Goal: Task Accomplishment & Management: Use online tool/utility

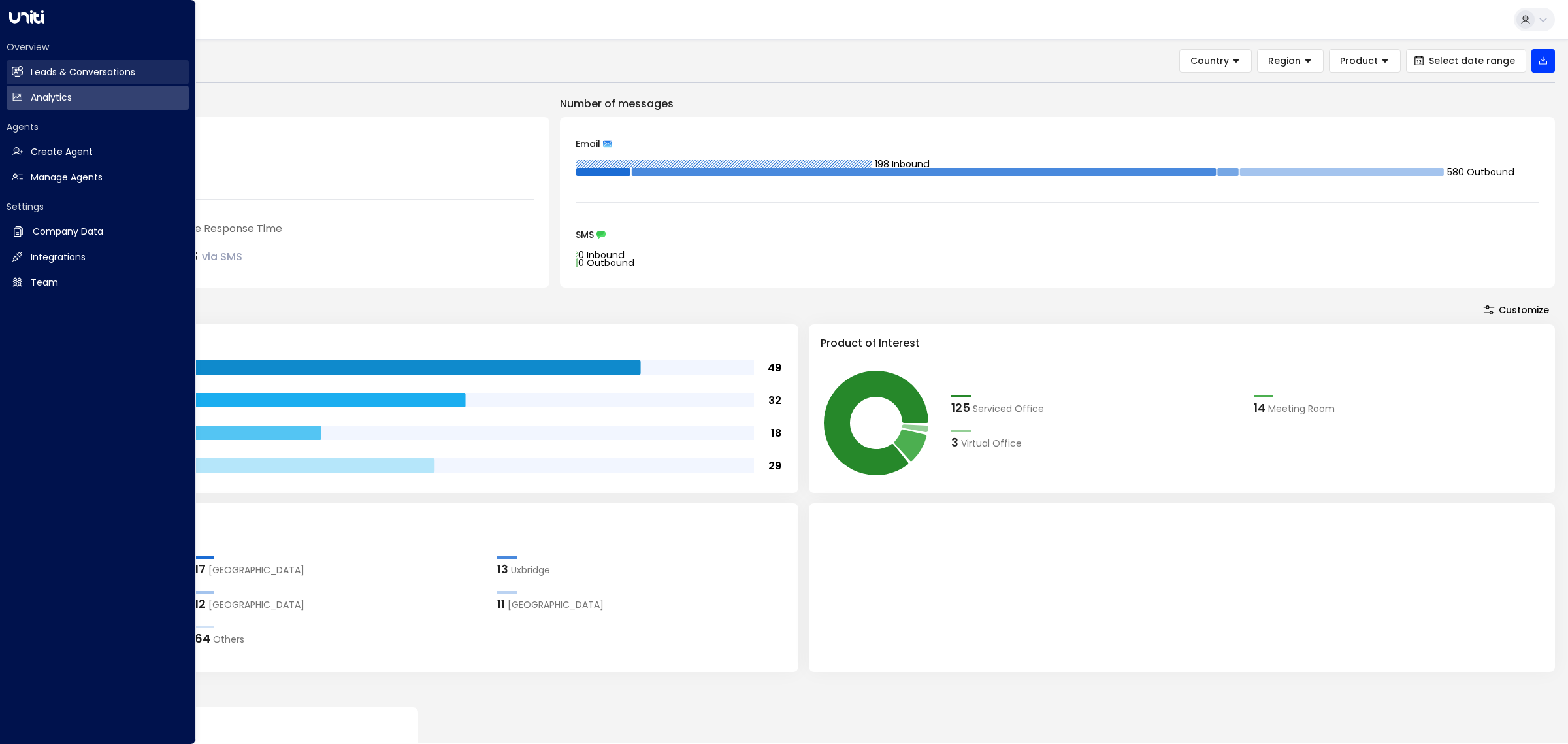
click at [73, 67] on h2 "Leads & Conversations" at bounding box center [83, 72] width 104 height 14
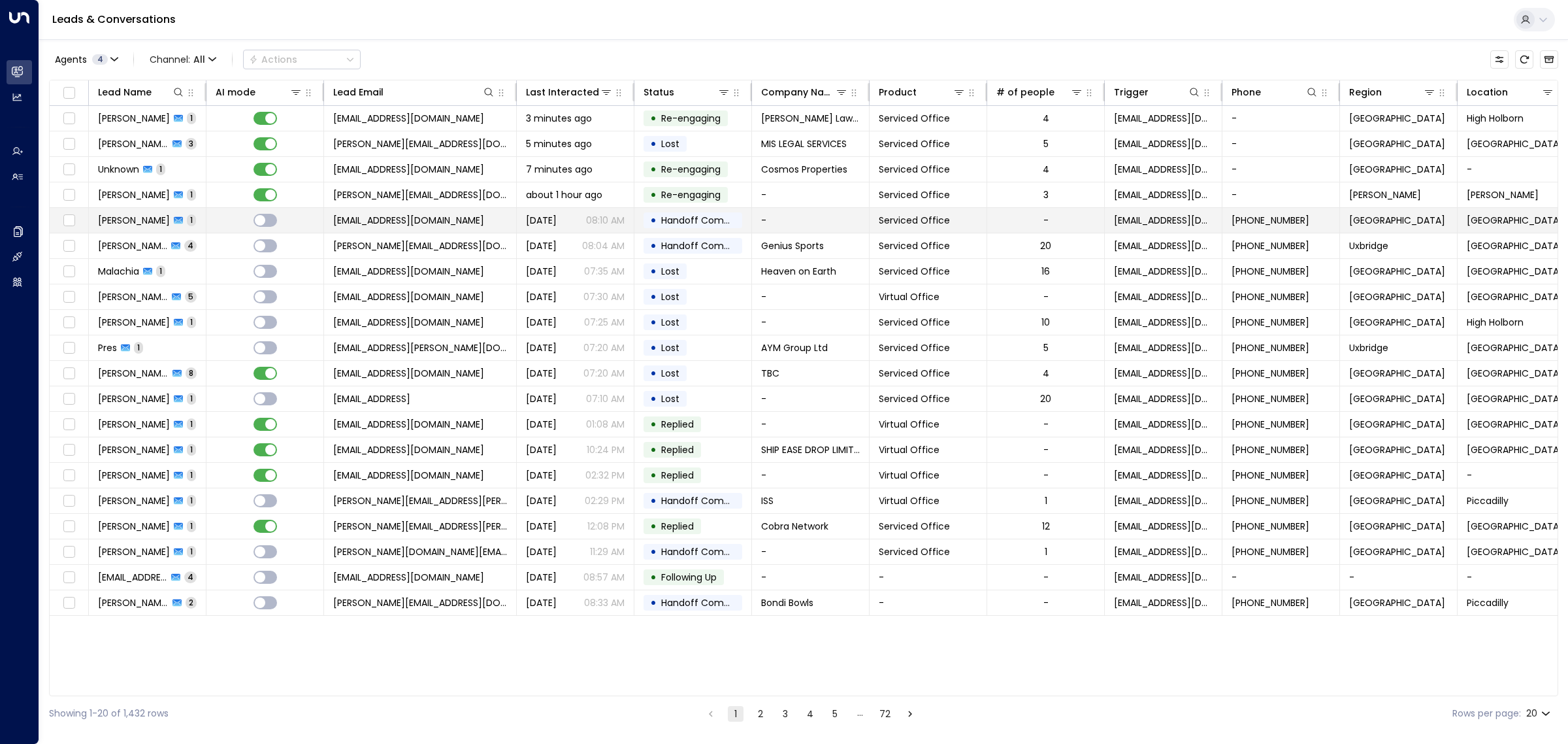
click at [420, 221] on span "[EMAIL_ADDRESS][DOMAIN_NAME]" at bounding box center [408, 219] width 151 height 13
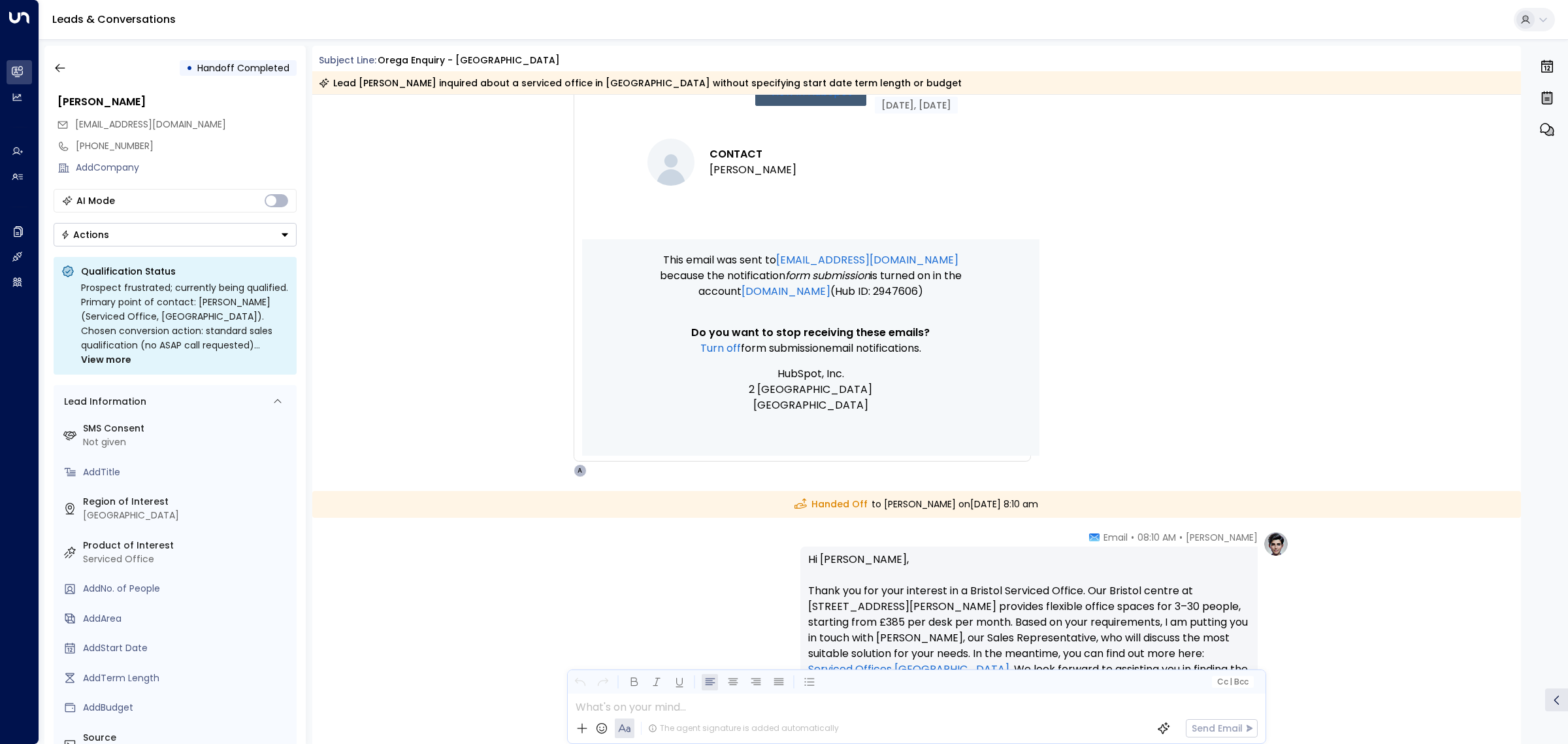
scroll to position [961, 0]
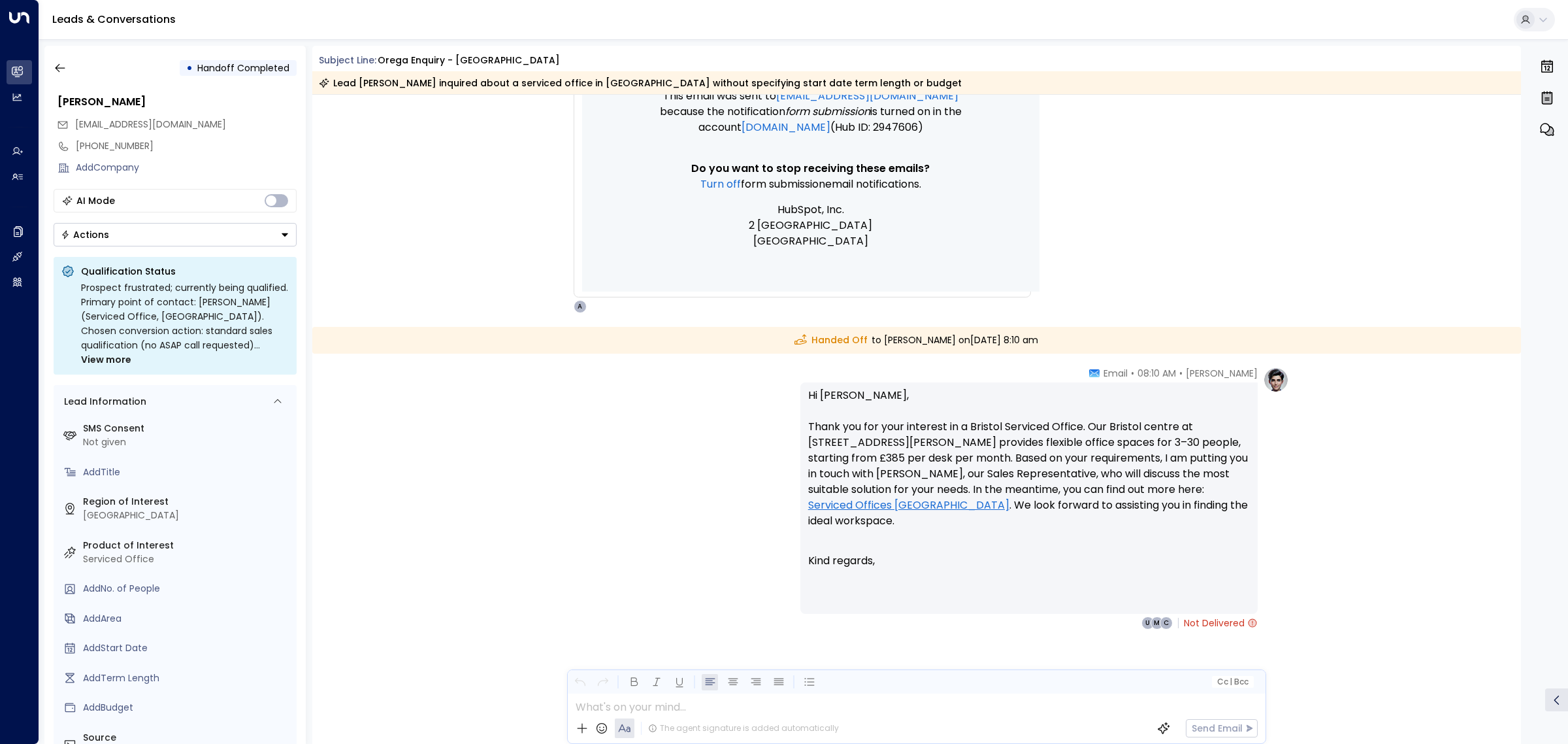
click at [1255, 618] on icon at bounding box center [1252, 623] width 11 height 11
click at [64, 70] on icon "button" at bounding box center [60, 67] width 13 height 13
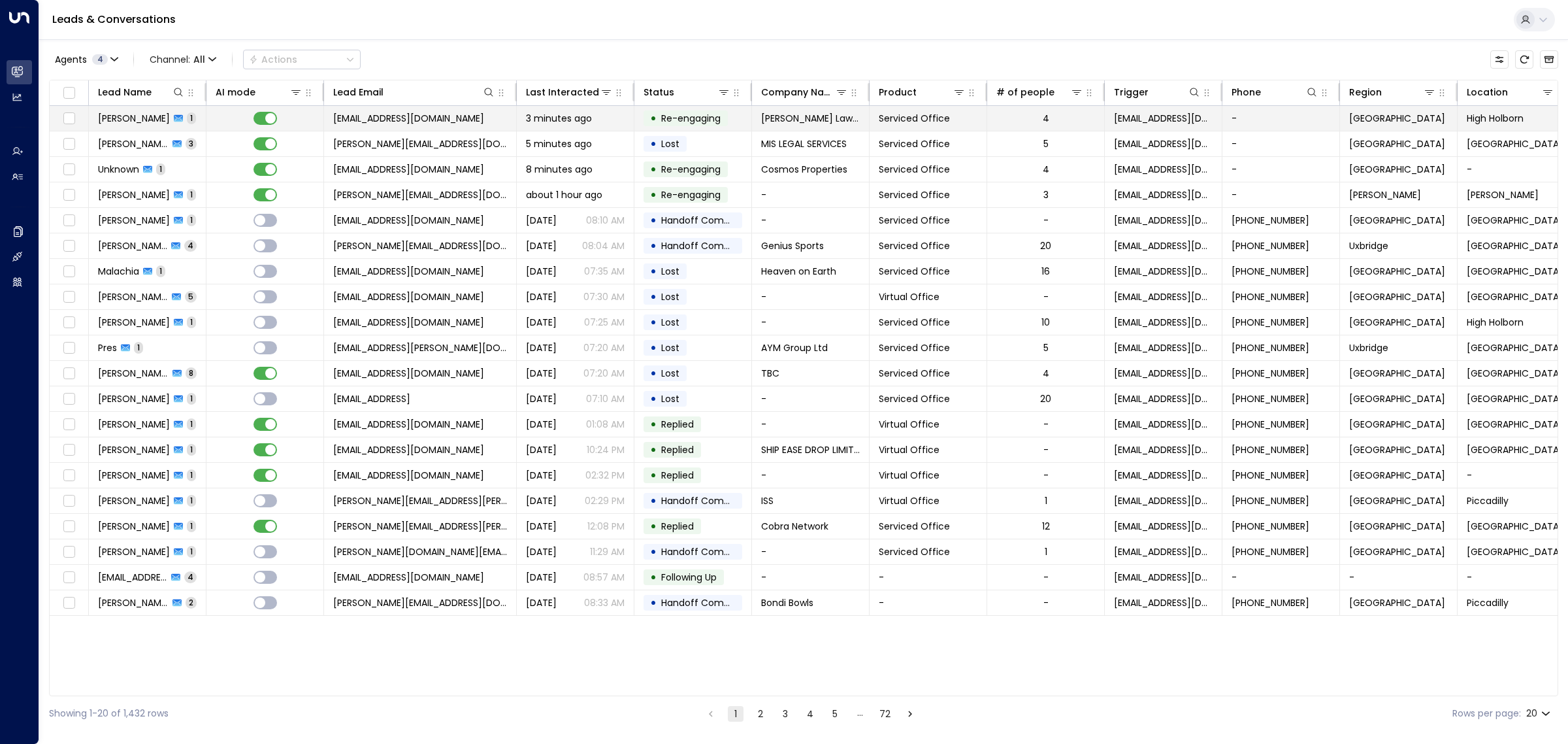
click at [405, 125] on span "[EMAIL_ADDRESS][DOMAIN_NAME]" at bounding box center [408, 118] width 151 height 13
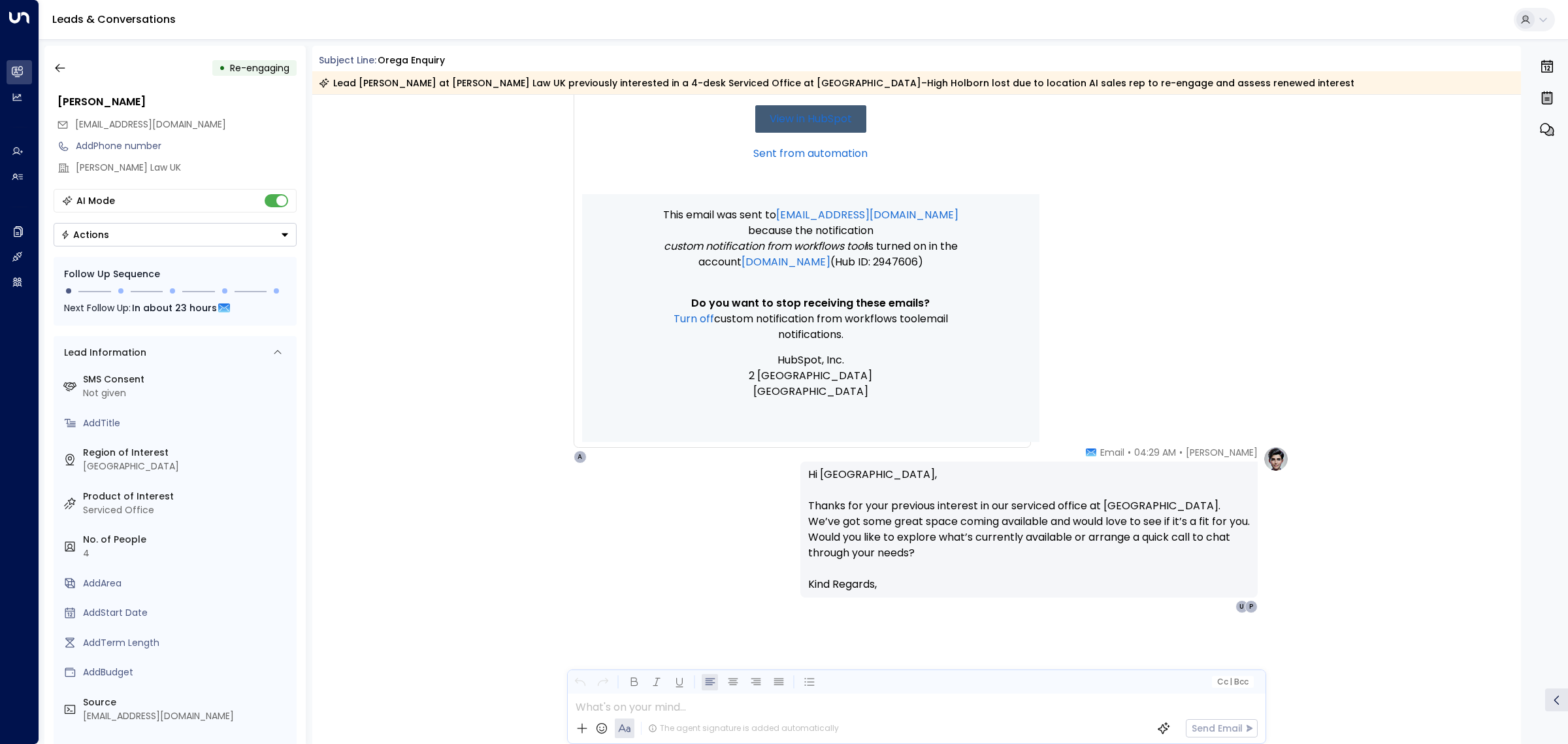
scroll to position [1427, 0]
click at [58, 70] on icon "button" at bounding box center [60, 68] width 10 height 8
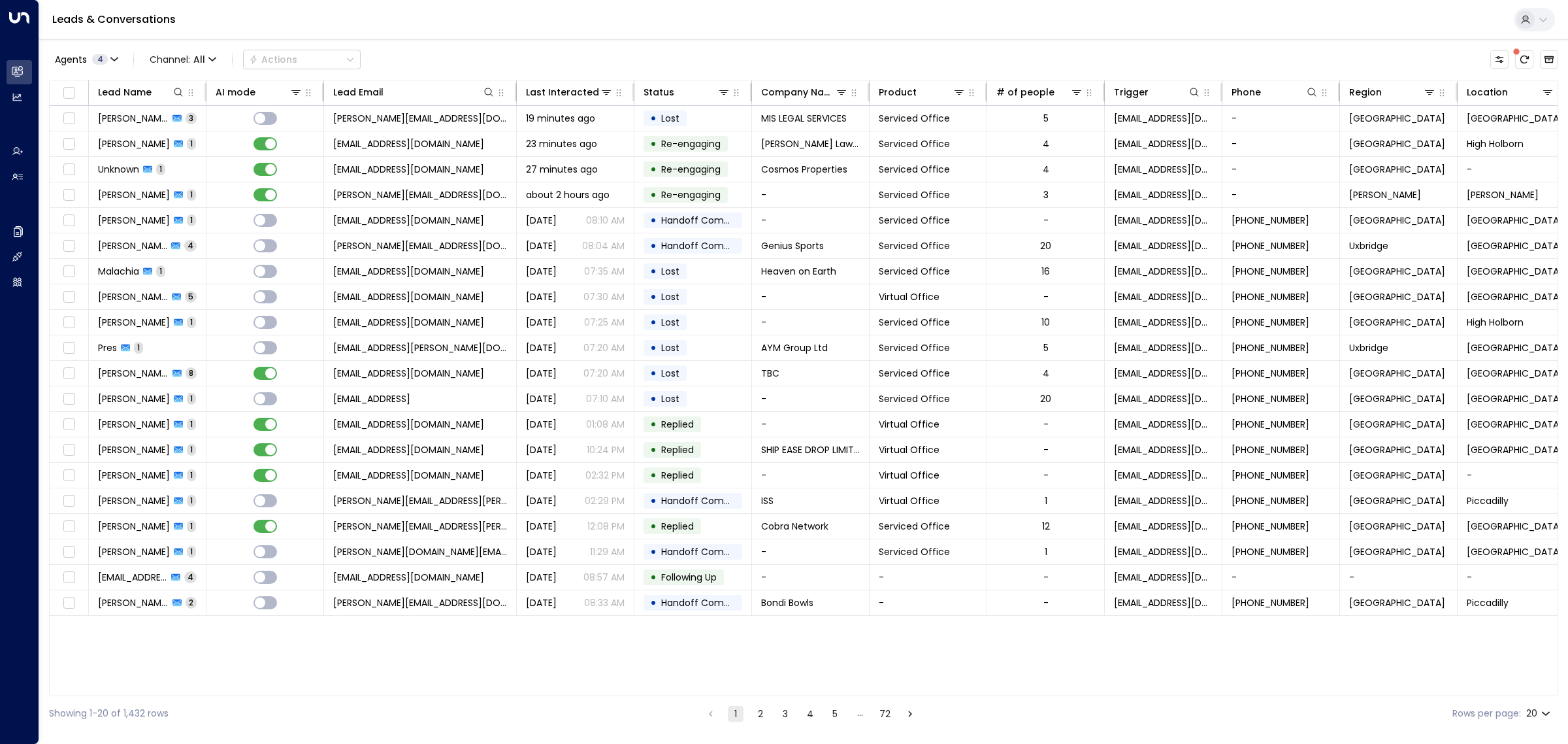
click at [636, 33] on div "Leads & Conversations" at bounding box center [804, 20] width 1529 height 40
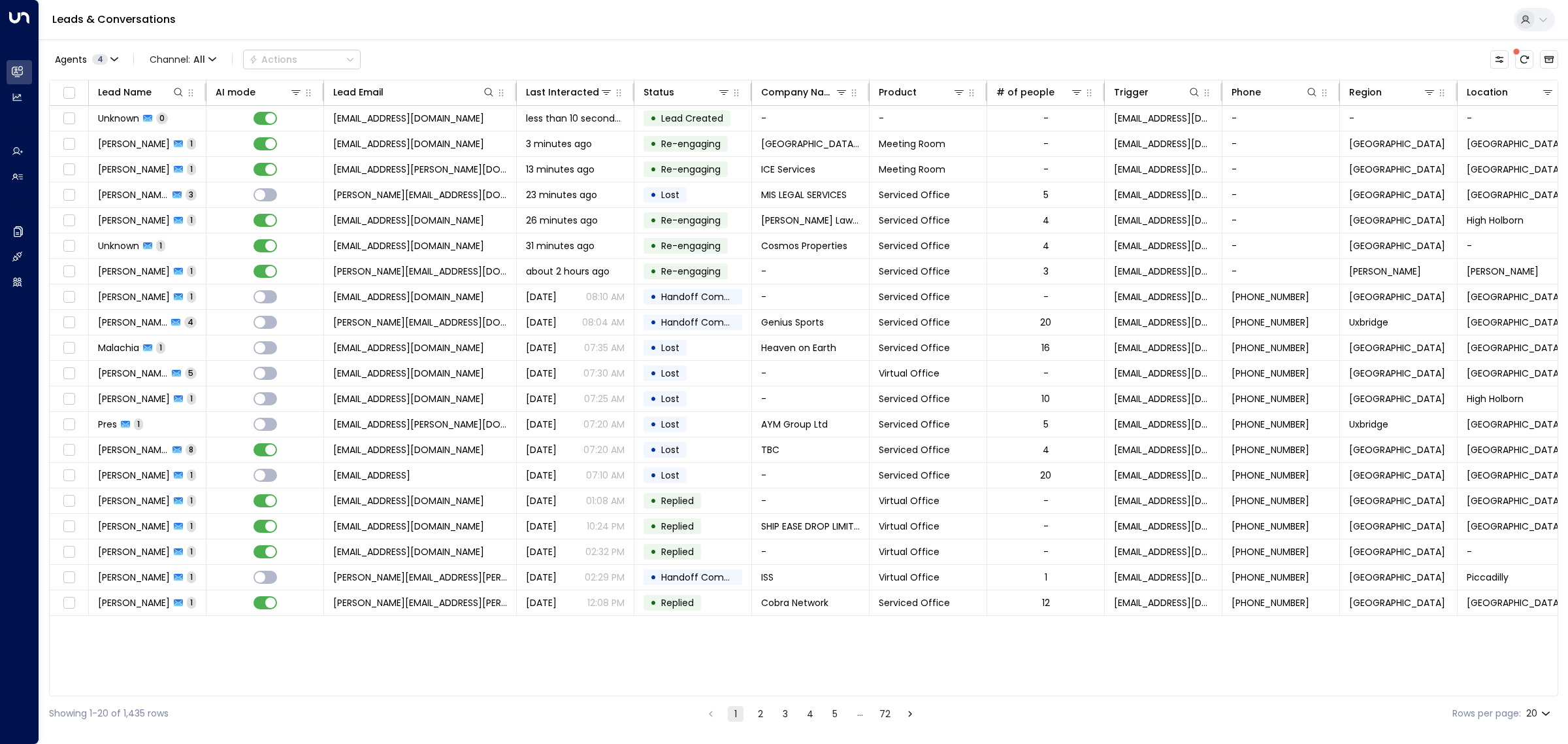
click at [1535, 710] on body "Overview Leads & Conversations Leads & Conversations Analytics Analytics Agents…" at bounding box center [784, 365] width 1568 height 730
click at [1539, 717] on li "100" at bounding box center [1537, 717] width 37 height 23
type input "***"
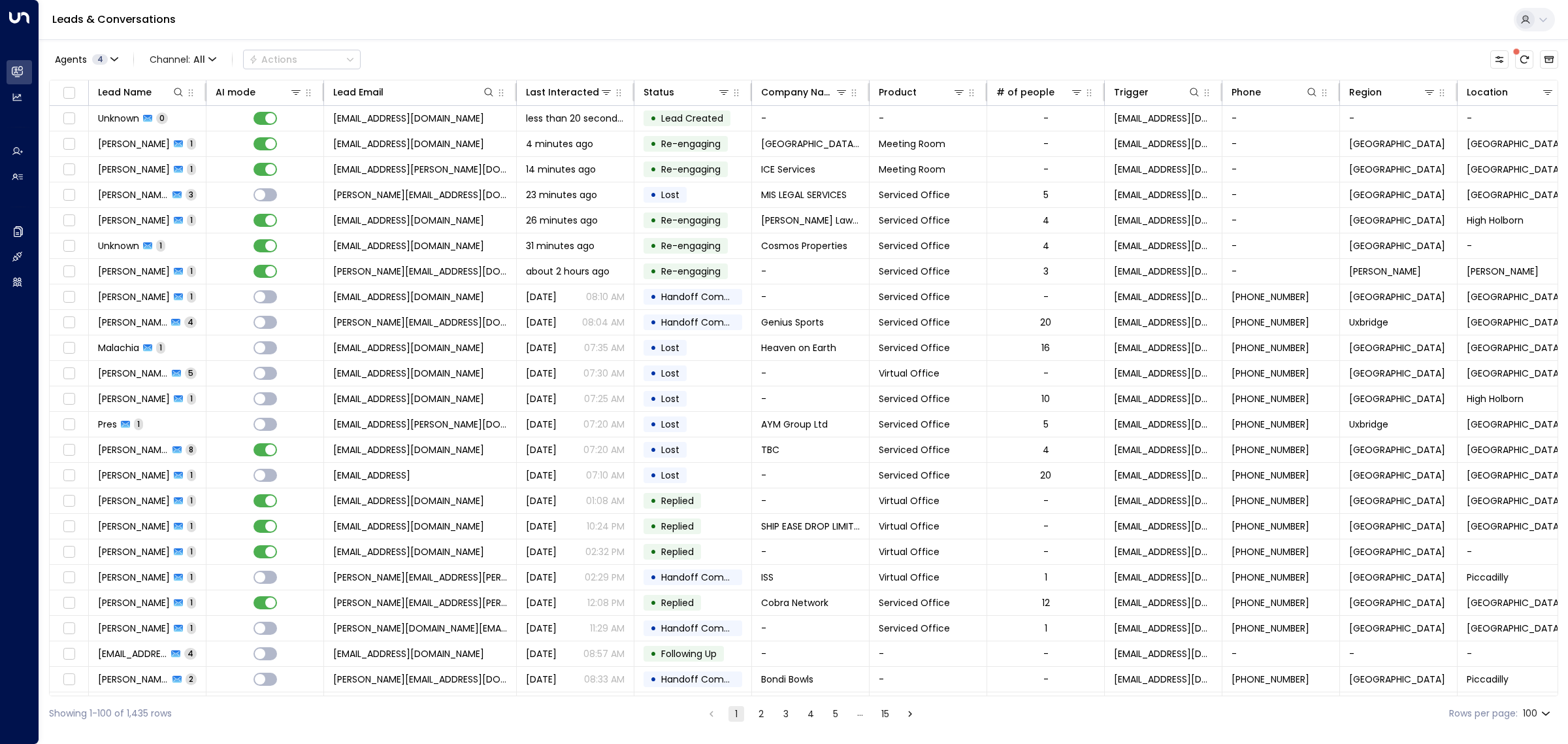
click at [626, 27] on div "Leads & Conversations" at bounding box center [804, 20] width 1529 height 40
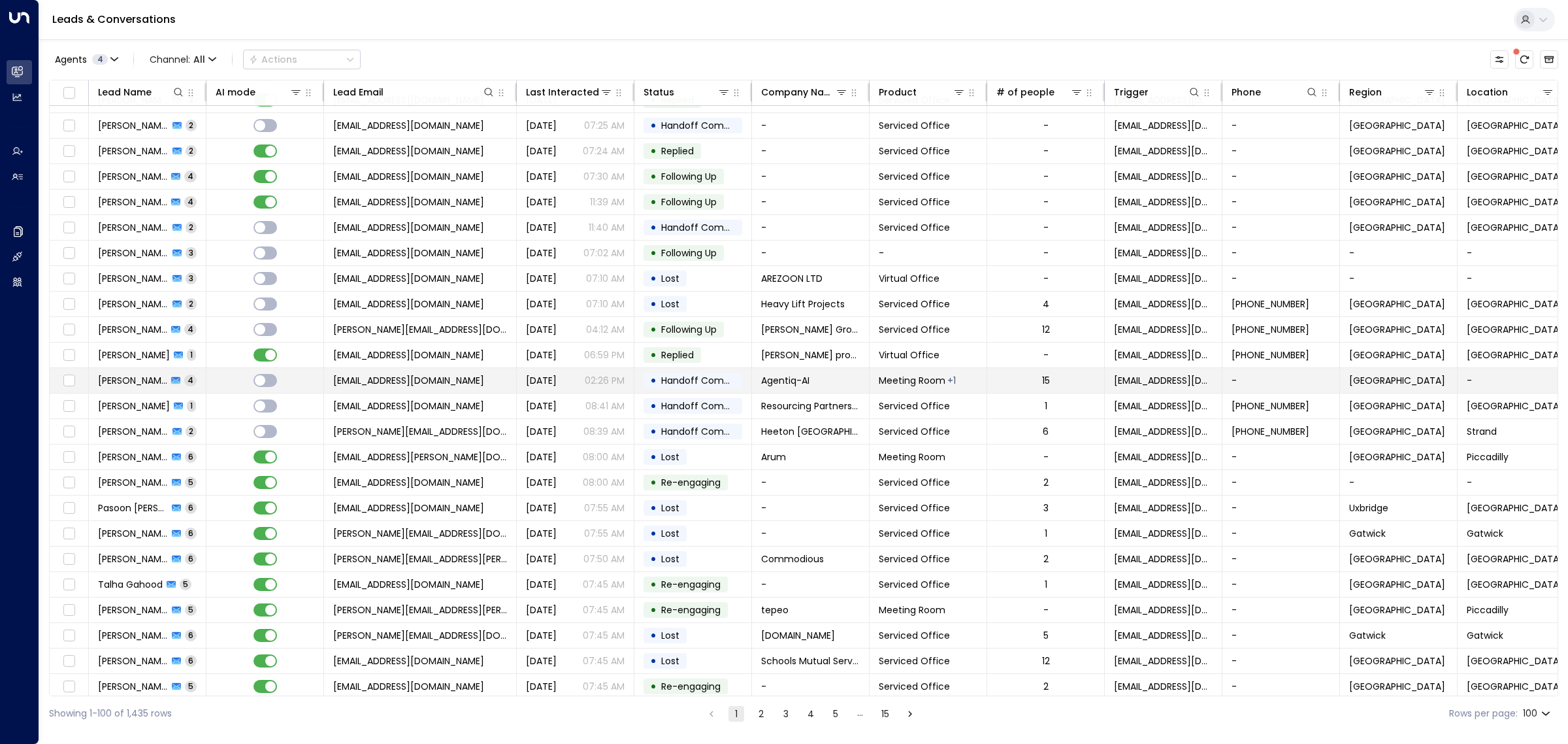
click at [490, 393] on td "[EMAIL_ADDRESS][DOMAIN_NAME]" at bounding box center [420, 380] width 193 height 25
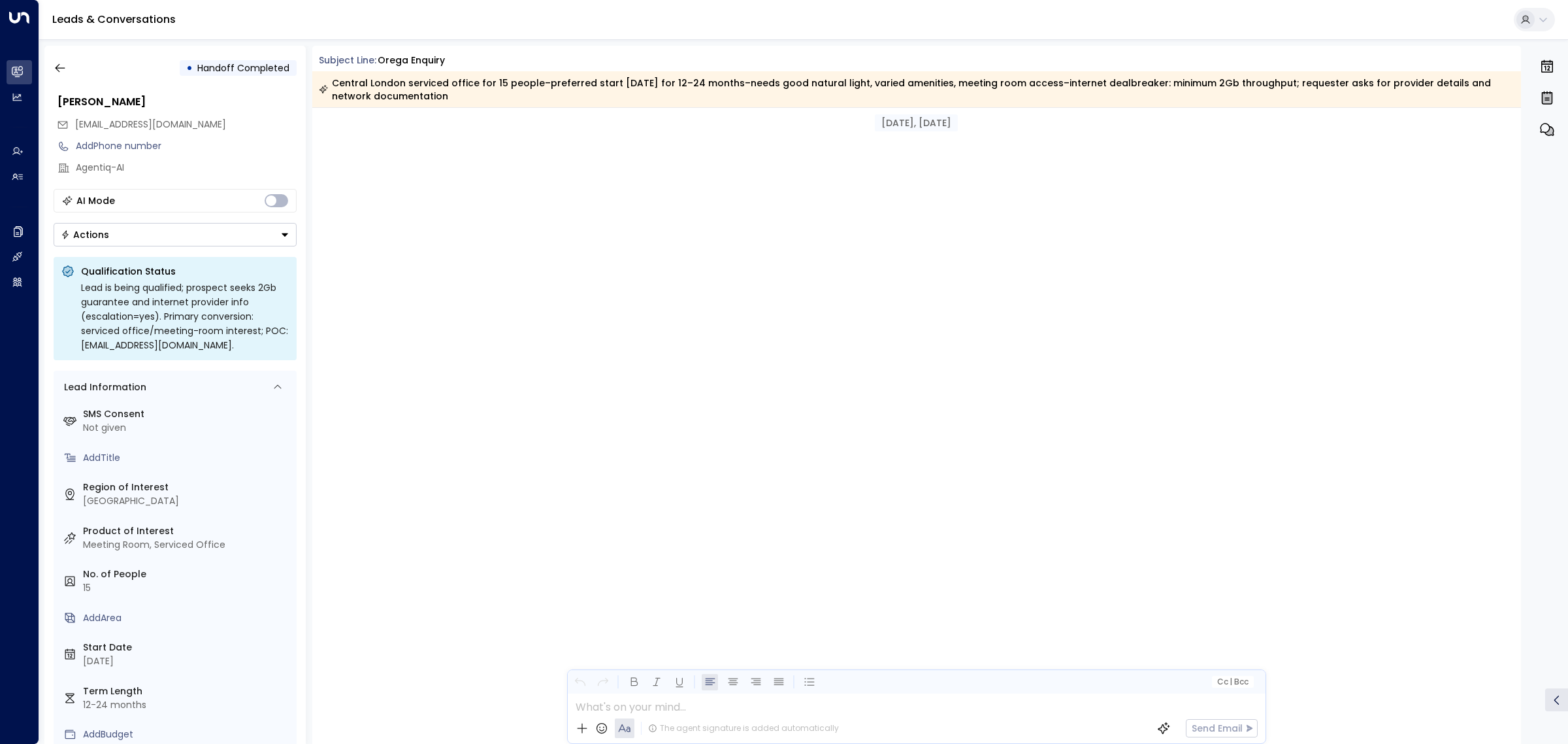
scroll to position [1653, 0]
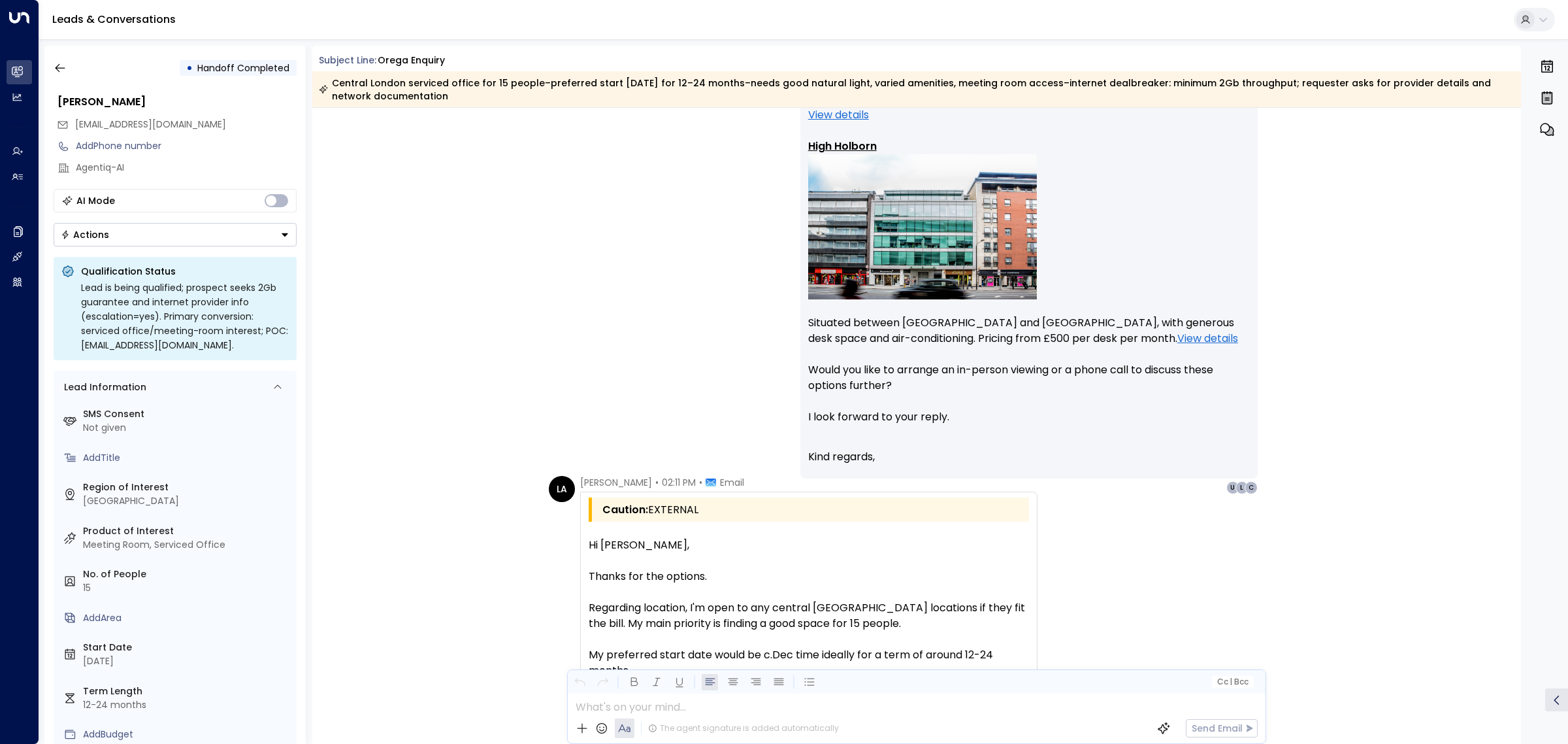
click at [644, 26] on div "Leads & Conversations" at bounding box center [804, 20] width 1529 height 40
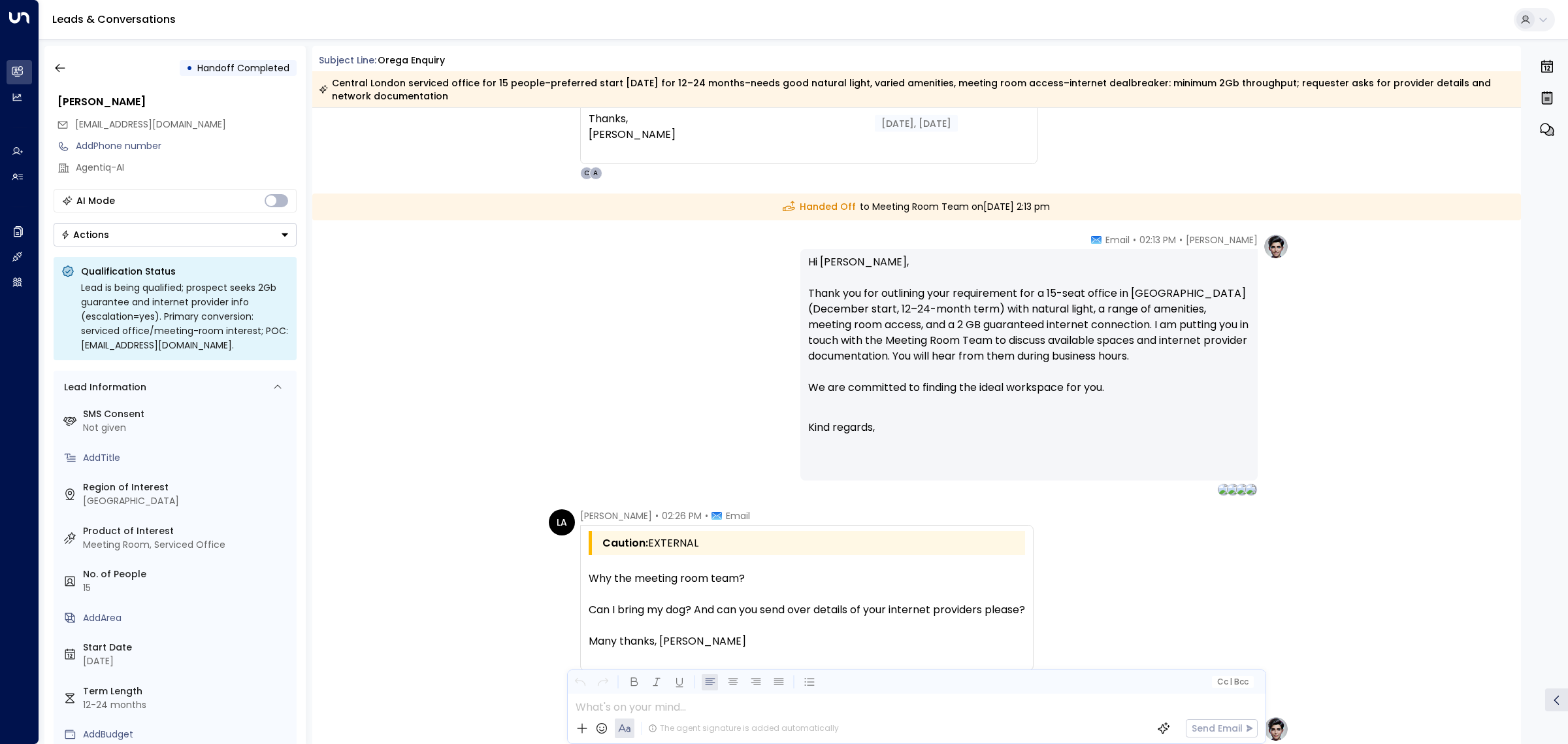
scroll to position [2470, 0]
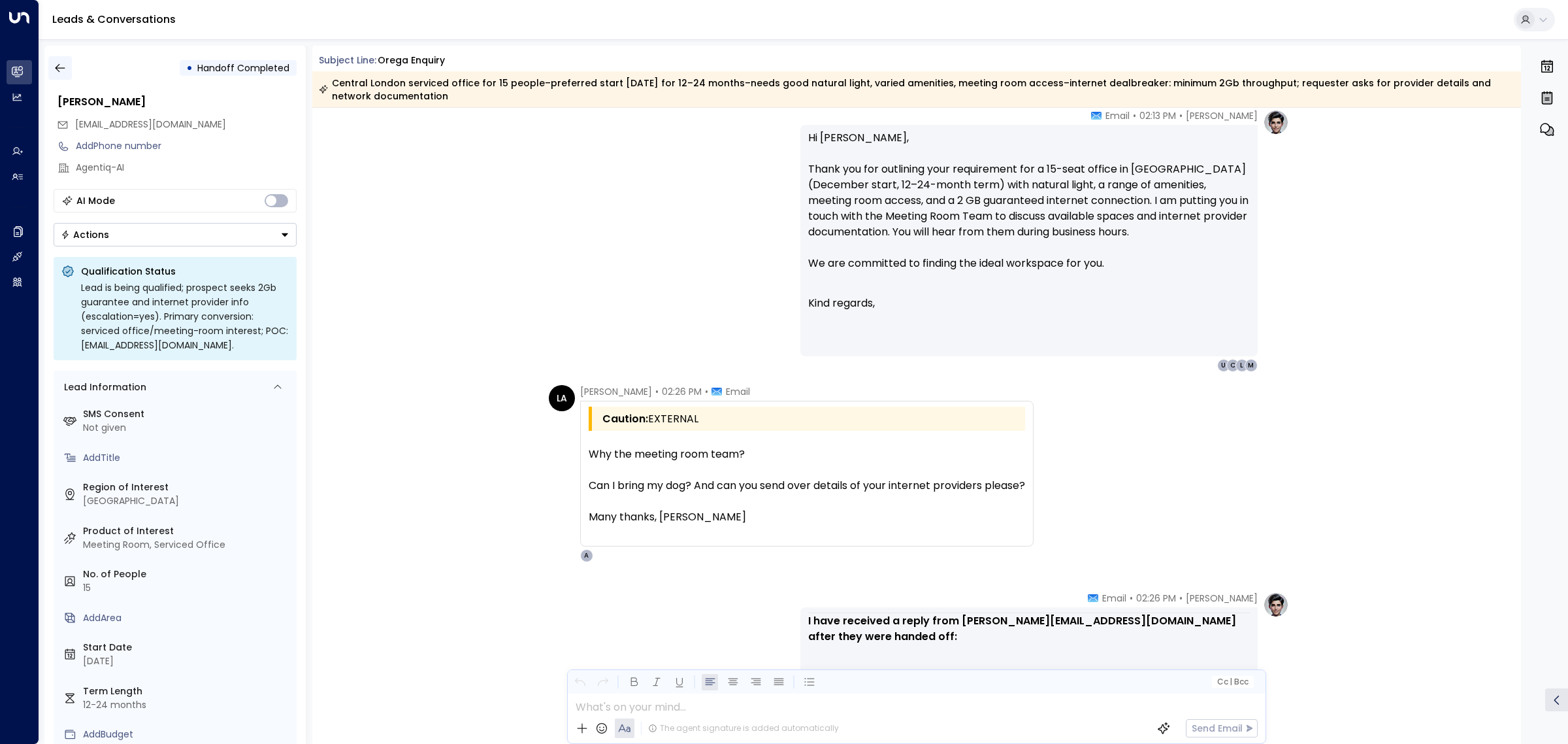
click at [61, 65] on icon "button" at bounding box center [60, 67] width 13 height 13
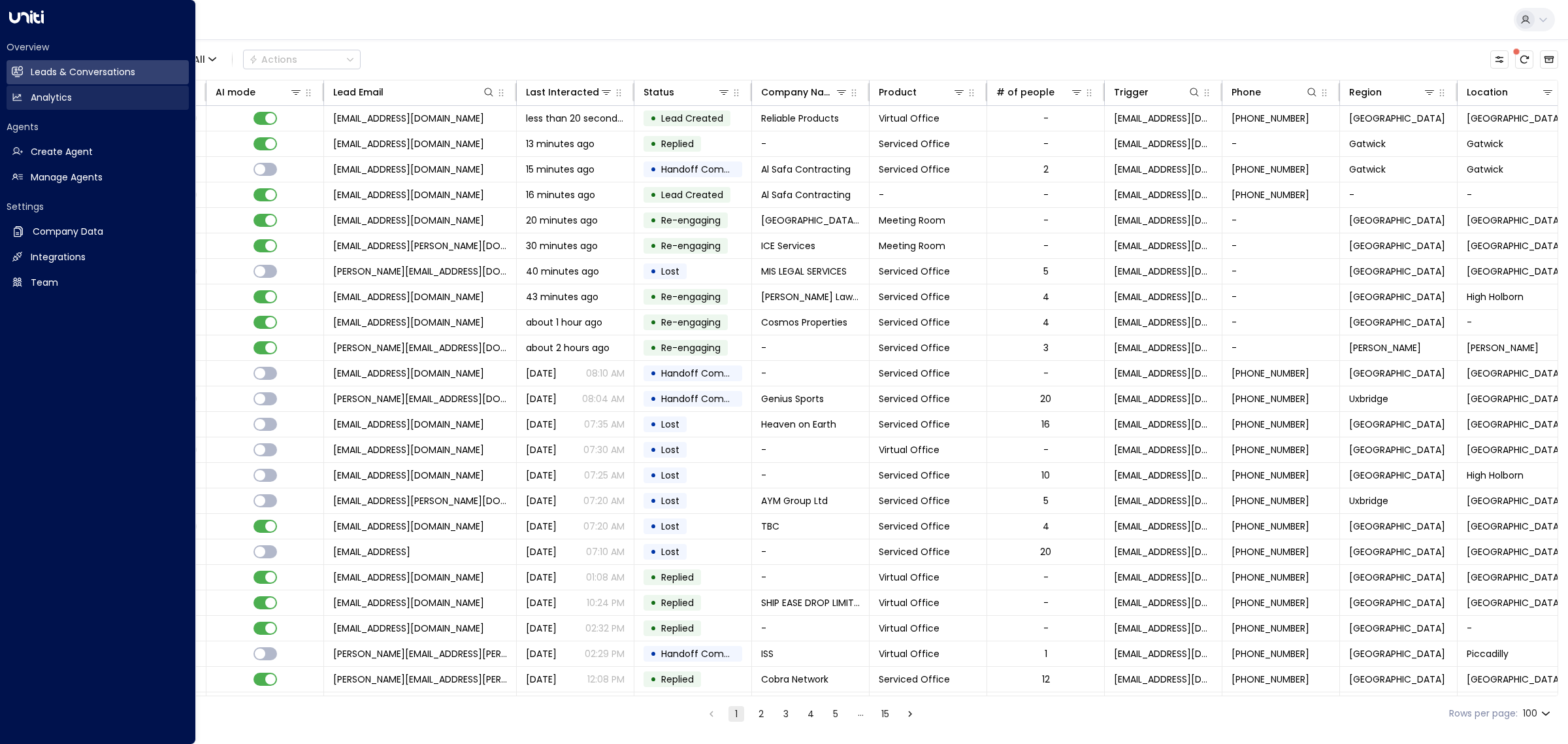
click at [41, 95] on h2 "Analytics" at bounding box center [51, 98] width 41 height 14
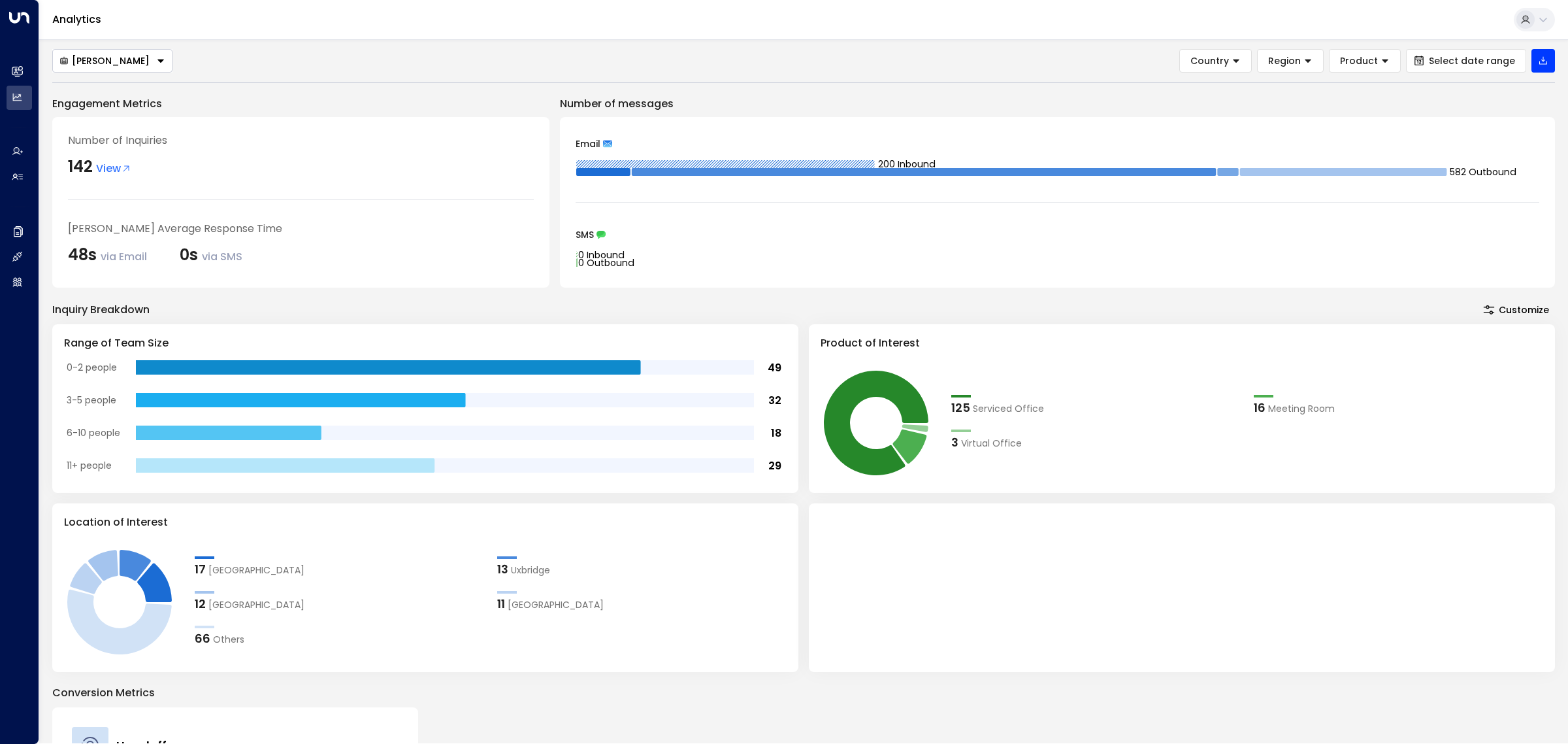
click at [104, 66] on div "[PERSON_NAME]" at bounding box center [104, 61] width 90 height 12
click at [111, 107] on span "[PERSON_NAME]" at bounding box center [98, 107] width 78 height 14
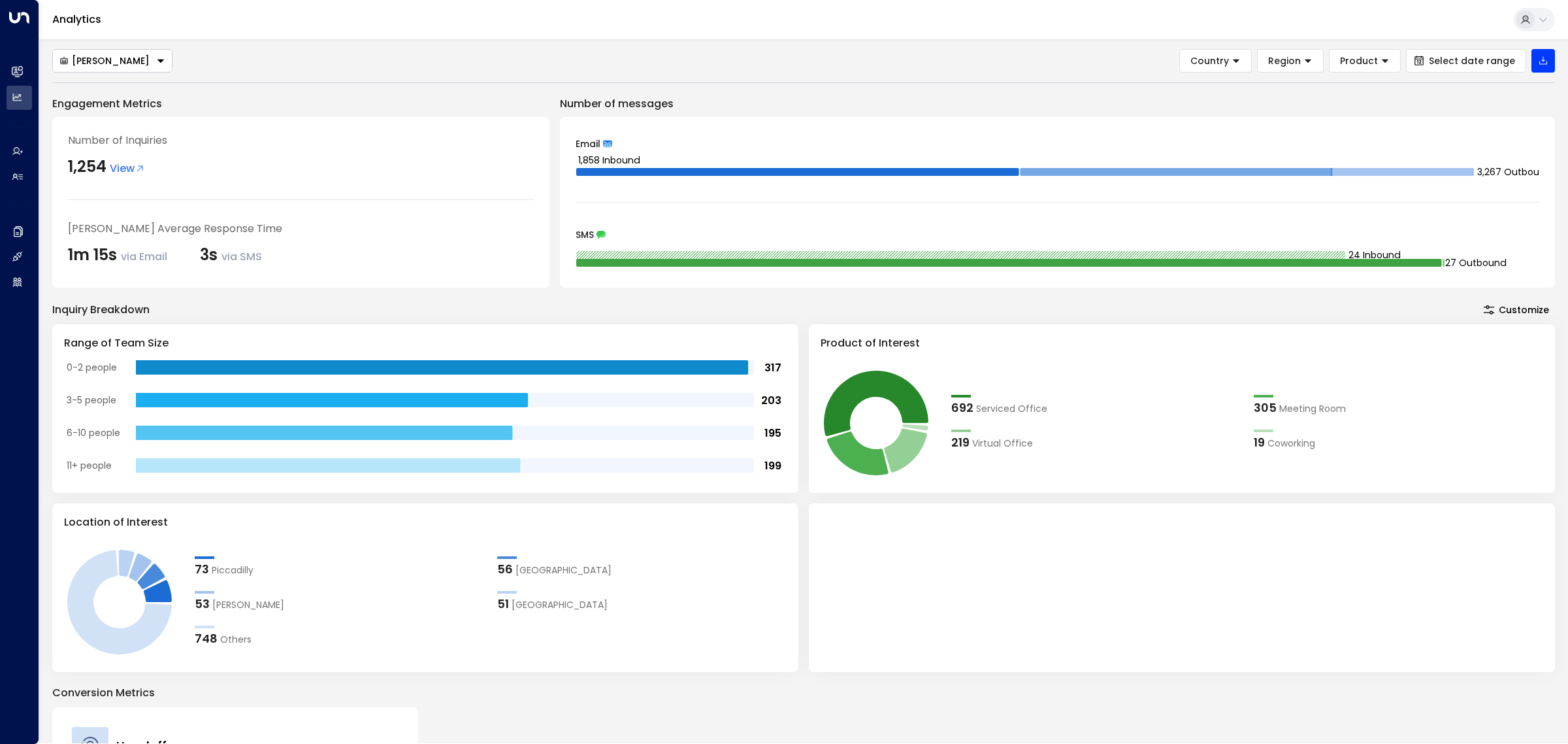
click at [138, 65] on button "[PERSON_NAME]" at bounding box center [112, 61] width 120 height 23
click at [116, 132] on span "[PERSON_NAME]" at bounding box center [98, 129] width 78 height 14
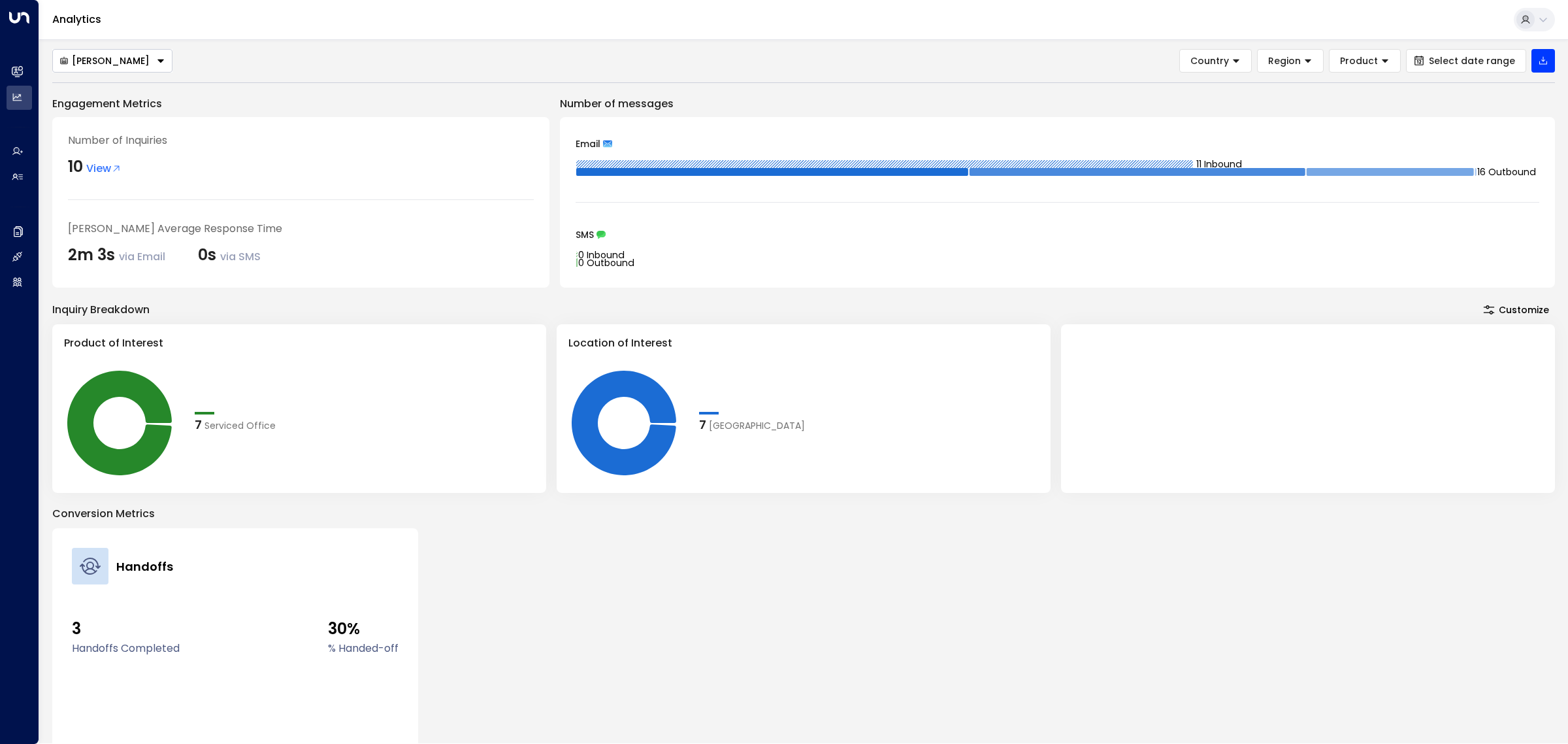
click at [128, 57] on div "[PERSON_NAME]" at bounding box center [104, 61] width 90 height 12
click at [122, 89] on li "[PERSON_NAME]" at bounding box center [112, 86] width 119 height 21
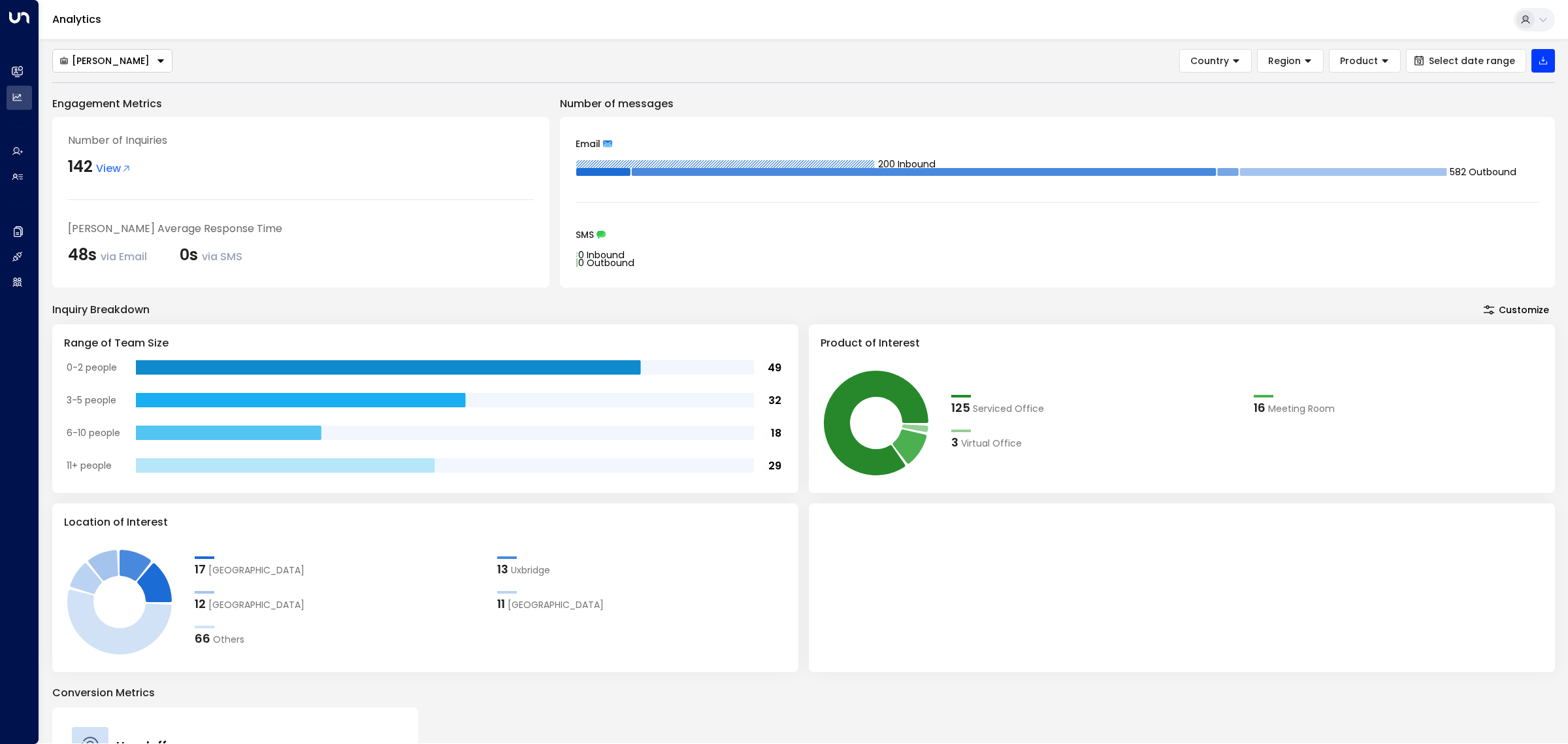
click at [471, 57] on div "[PERSON_NAME] Country Region Product Select date range" at bounding box center [804, 61] width 1503 height 23
click at [471, 30] on div "Analytics" at bounding box center [804, 20] width 1529 height 40
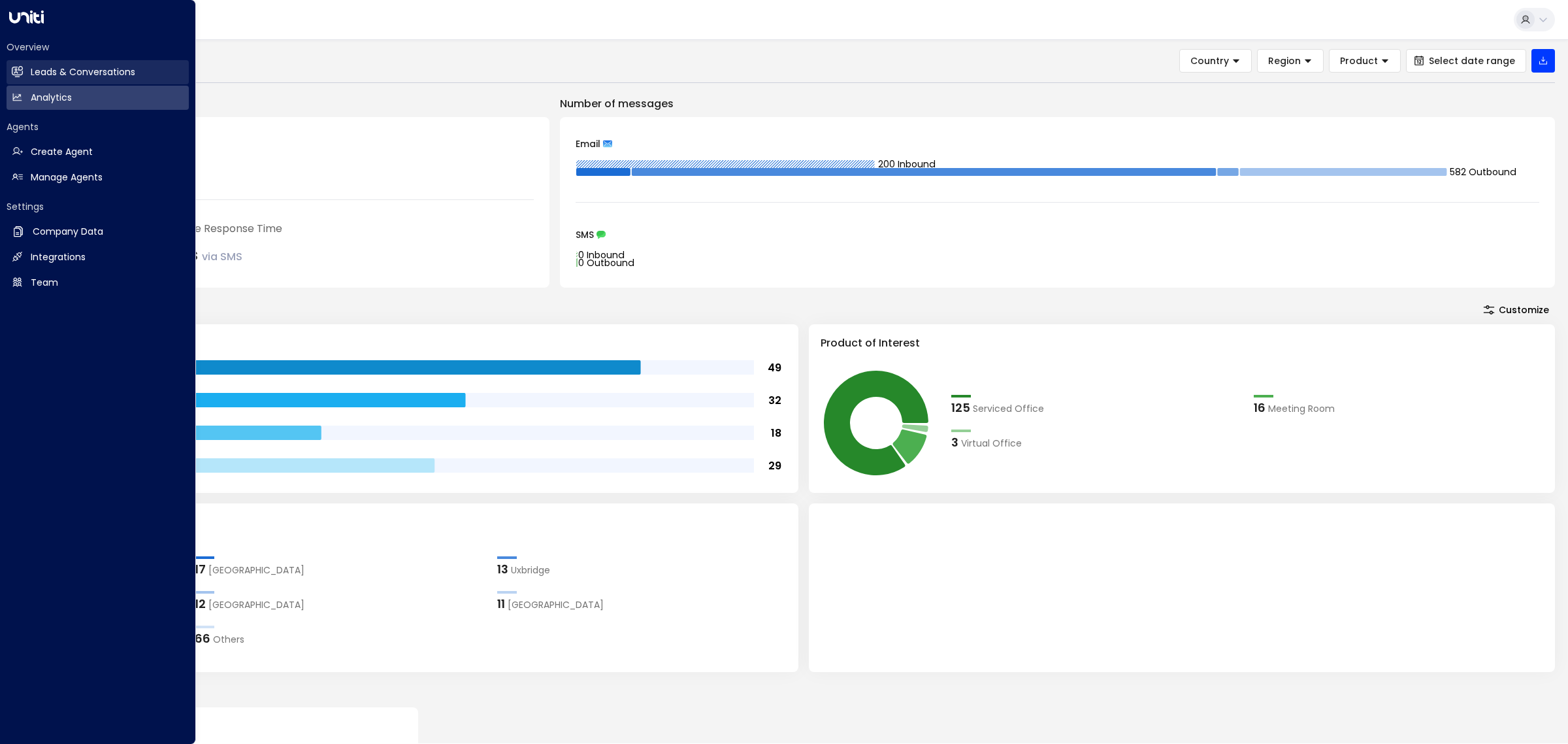
click at [45, 74] on h2 "Leads & Conversations" at bounding box center [83, 72] width 104 height 14
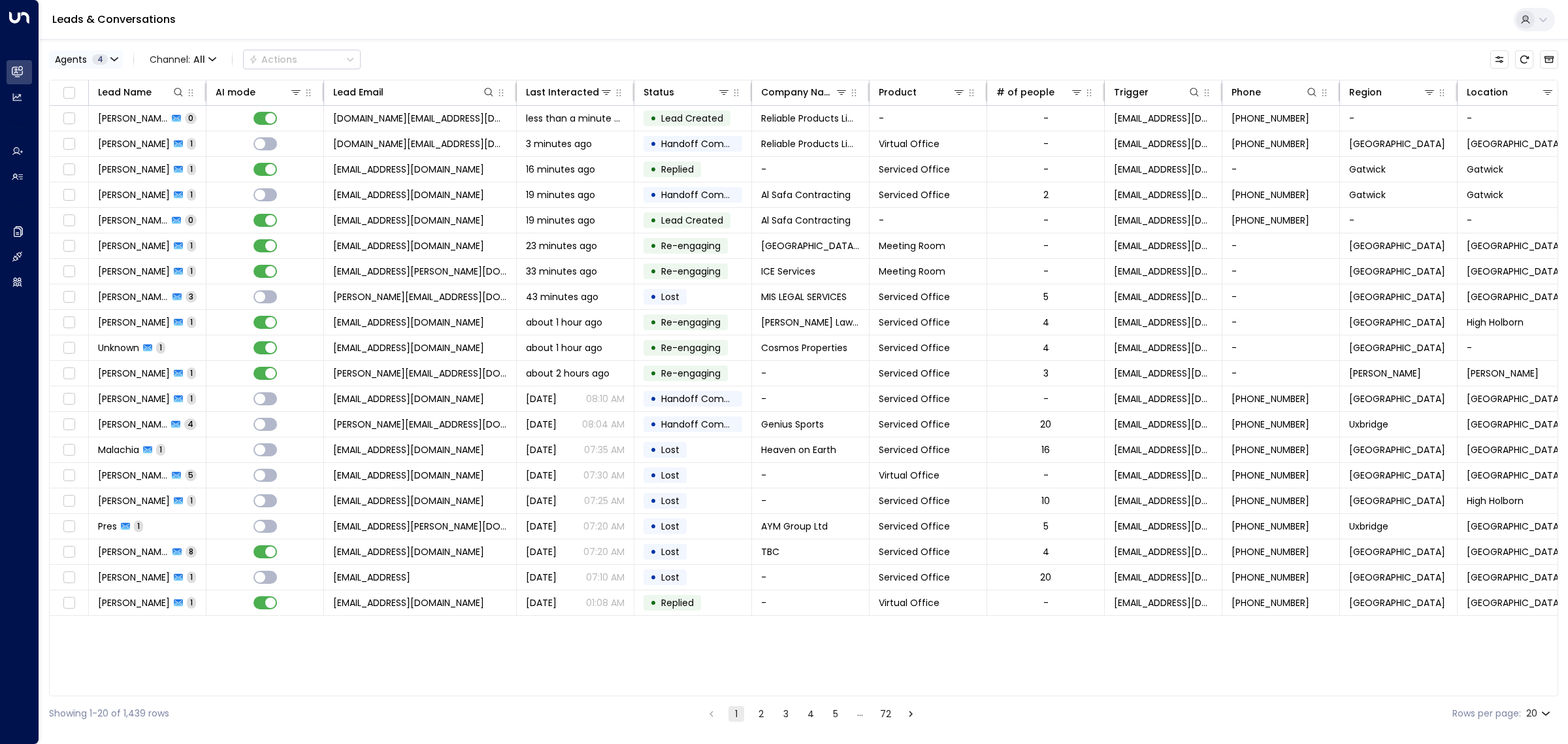
click at [96, 55] on span "4" at bounding box center [100, 60] width 16 height 11
click at [129, 179] on button "Clear" at bounding box center [126, 179] width 26 height 11
click at [96, 142] on div "[PERSON_NAME]" at bounding box center [107, 146] width 72 height 14
click at [232, 173] on button "Apply" at bounding box center [222, 179] width 38 height 18
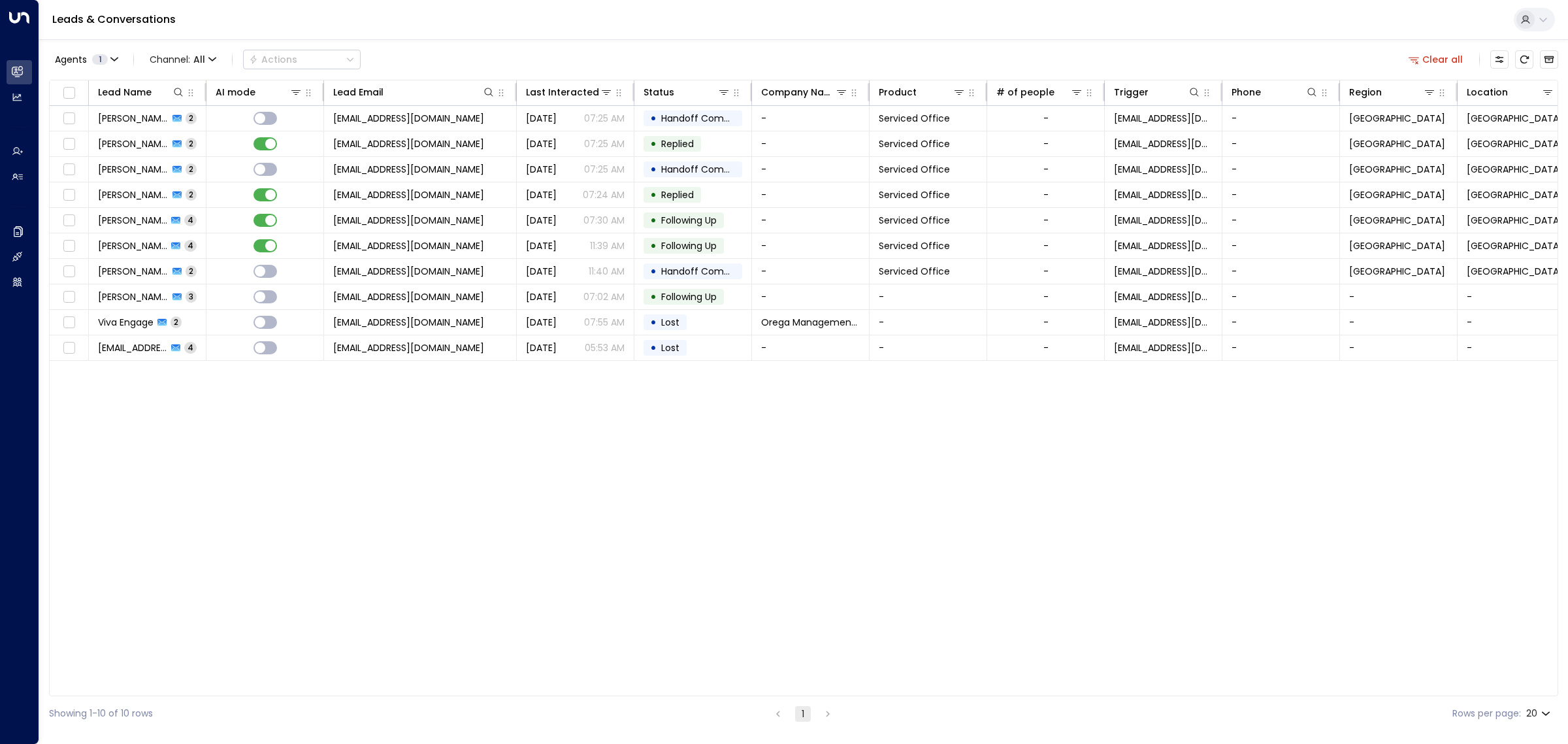
scroll to position [0, 20]
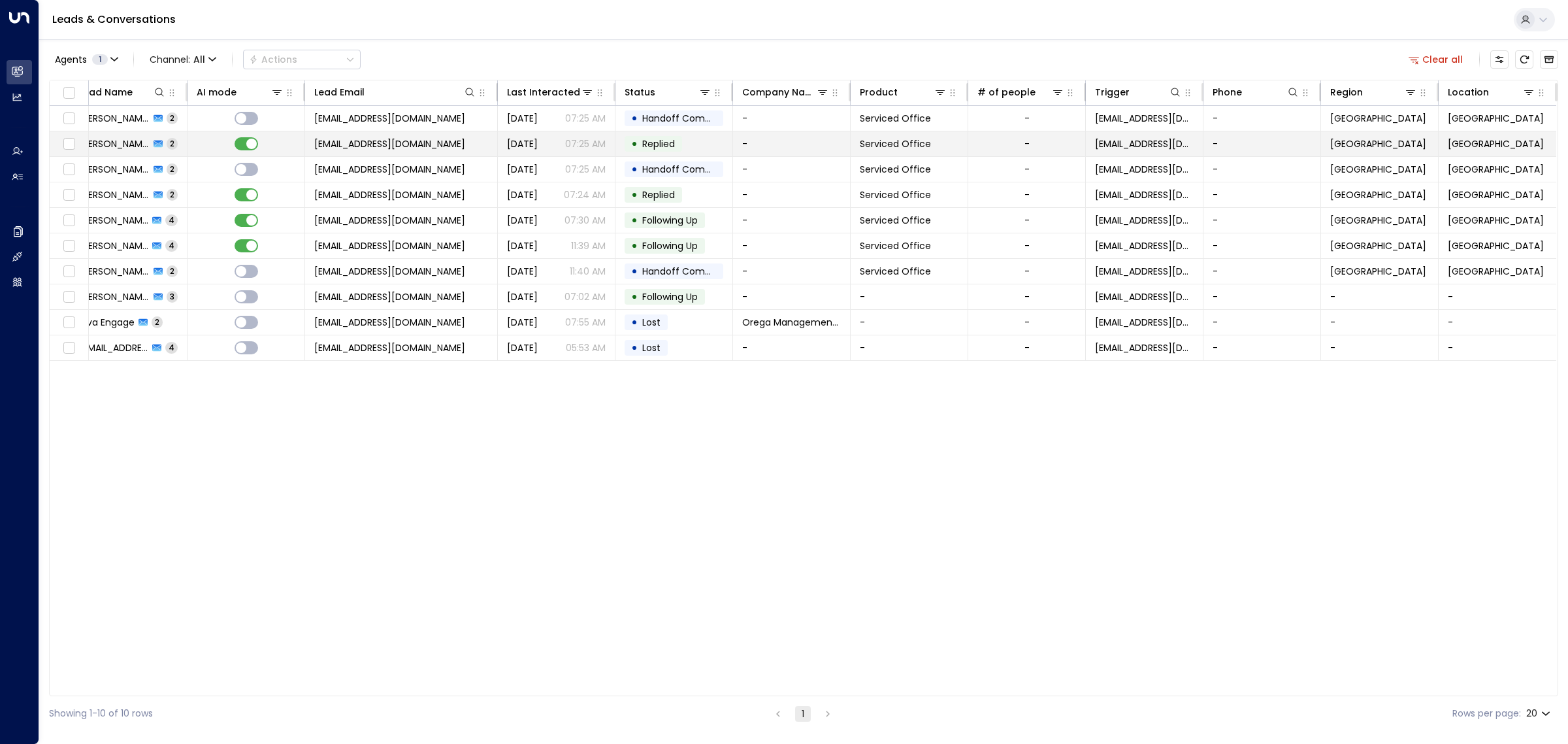
click at [374, 142] on span "[EMAIL_ADDRESS][DOMAIN_NAME]" at bounding box center [389, 143] width 151 height 13
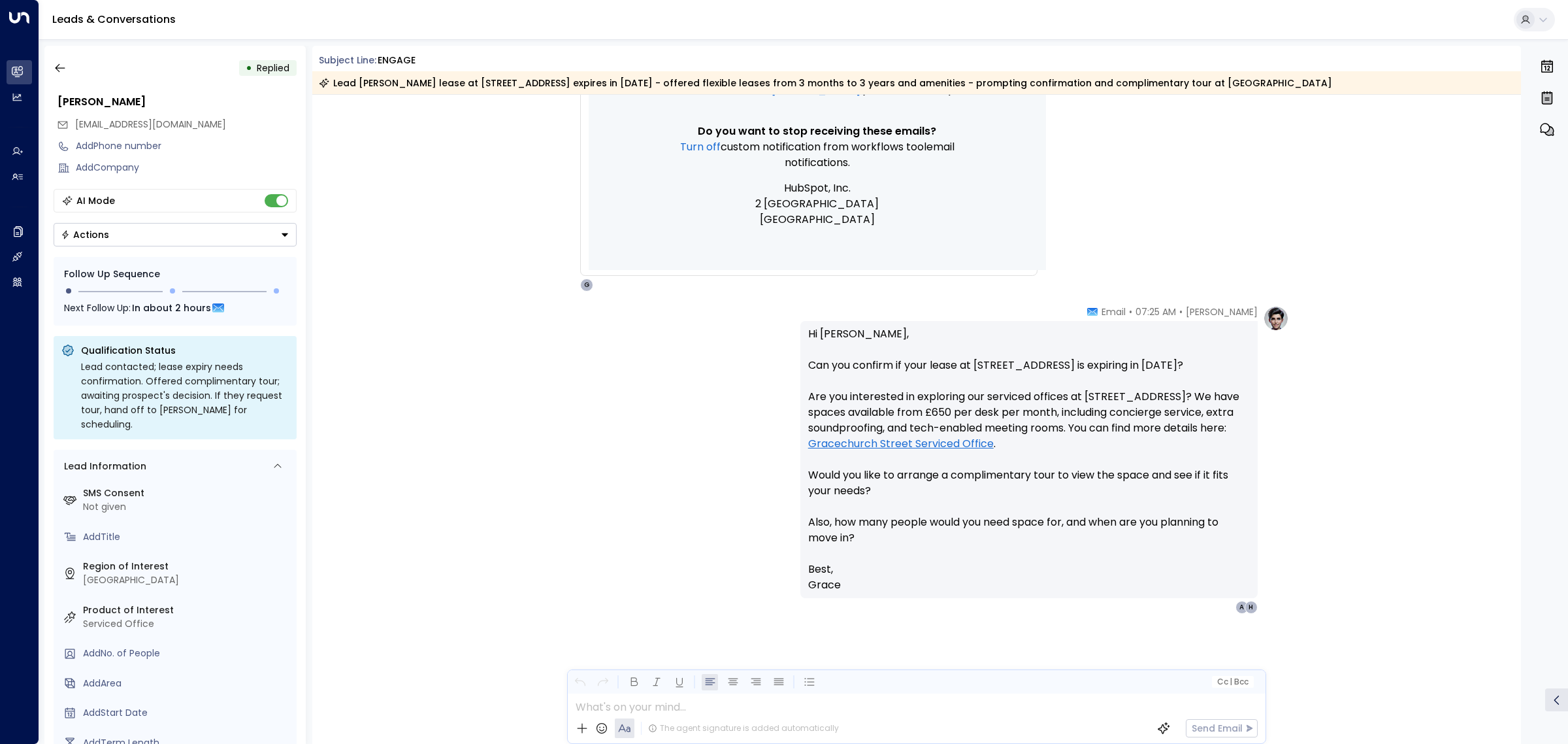
scroll to position [1442, 0]
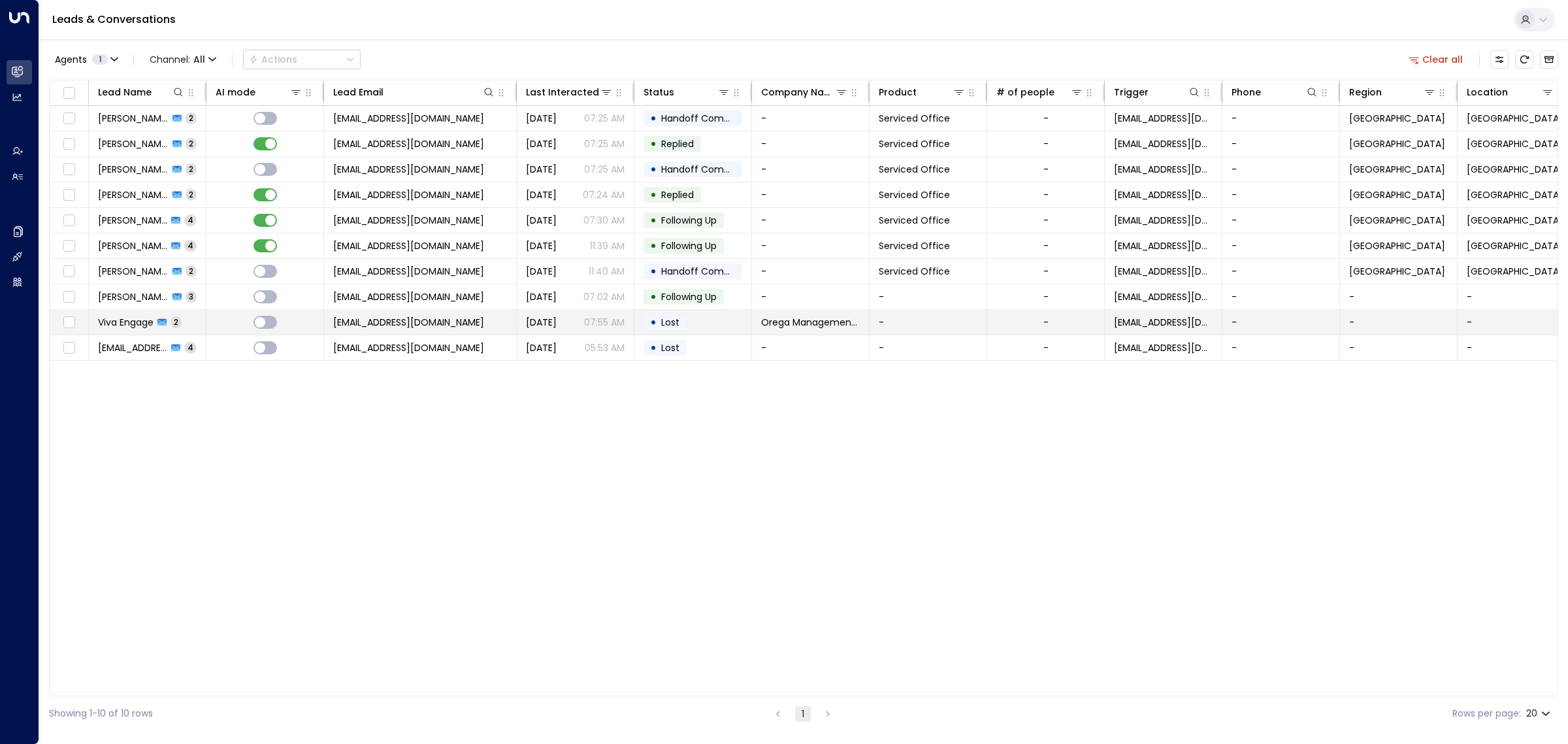
click at [410, 328] on span "[EMAIL_ADDRESS][DOMAIN_NAME]" at bounding box center [408, 322] width 151 height 13
click at [328, 492] on div "Lead Name AI mode Lead Email Last Interacted Status Company Name Product # of p…" at bounding box center [804, 388] width 1509 height 616
click at [822, 546] on div "Lead Name AI mode Lead Email Last Interacted Status Company Name Product # of p…" at bounding box center [804, 388] width 1509 height 616
